Goal: Find specific page/section

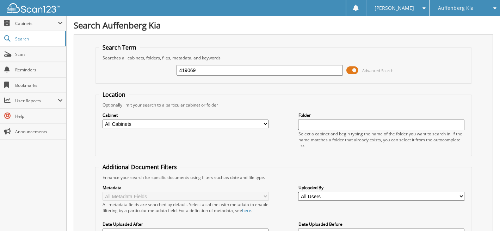
type input "419069"
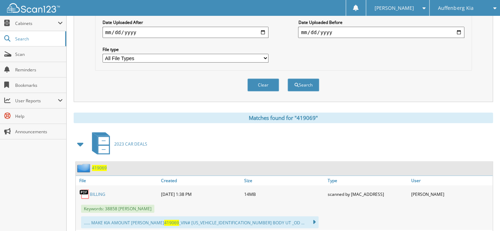
click at [95, 165] on span "419069" at bounding box center [99, 168] width 15 height 6
